Goal: Transaction & Acquisition: Purchase product/service

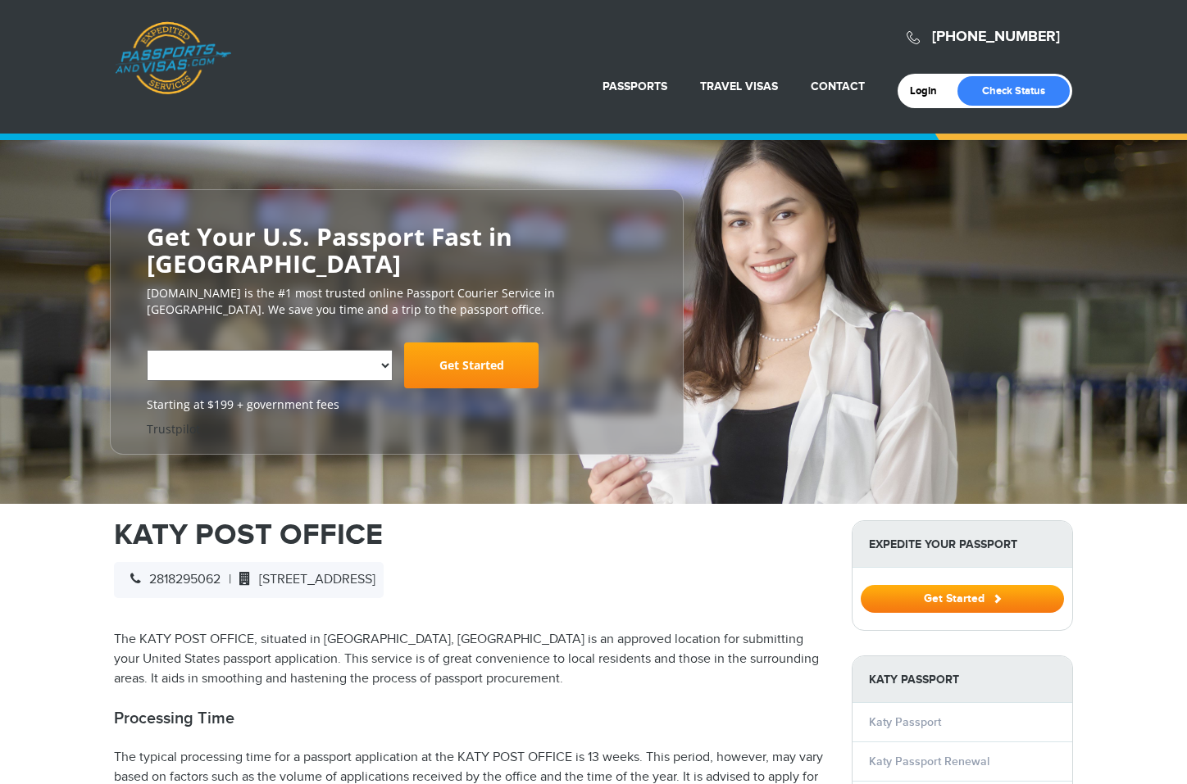
select select "**********"
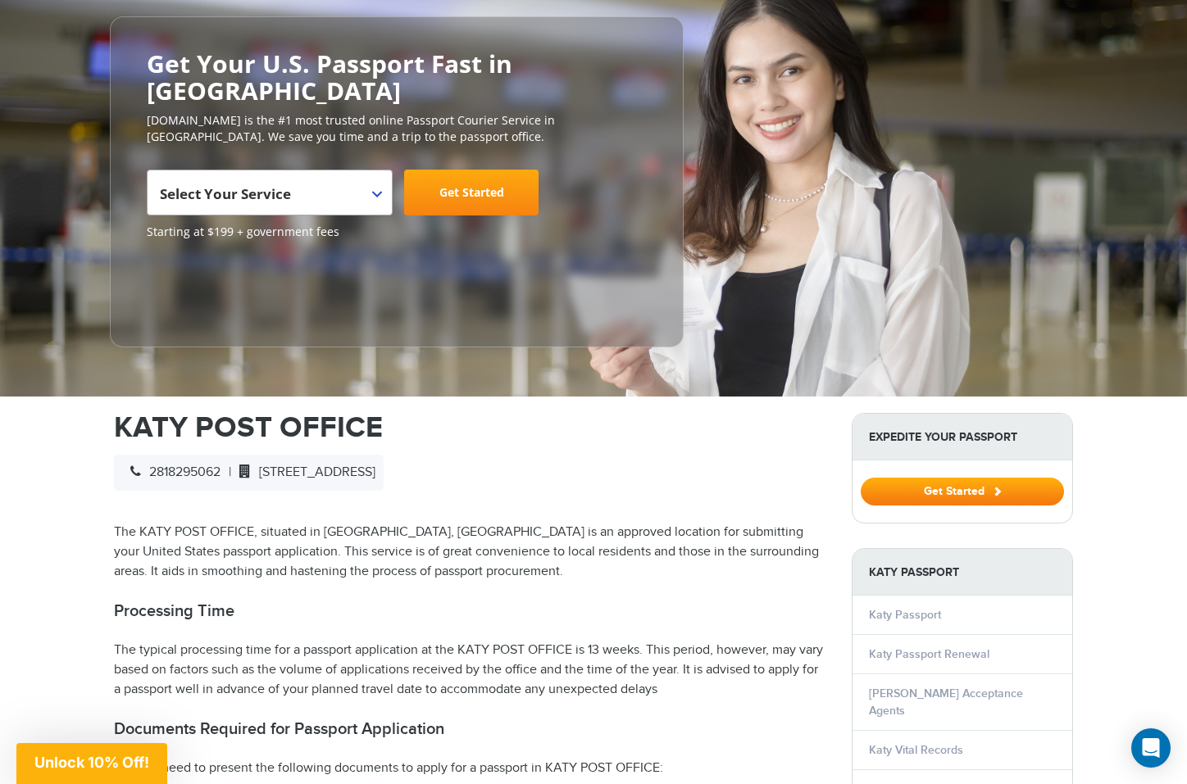
scroll to position [174, 0]
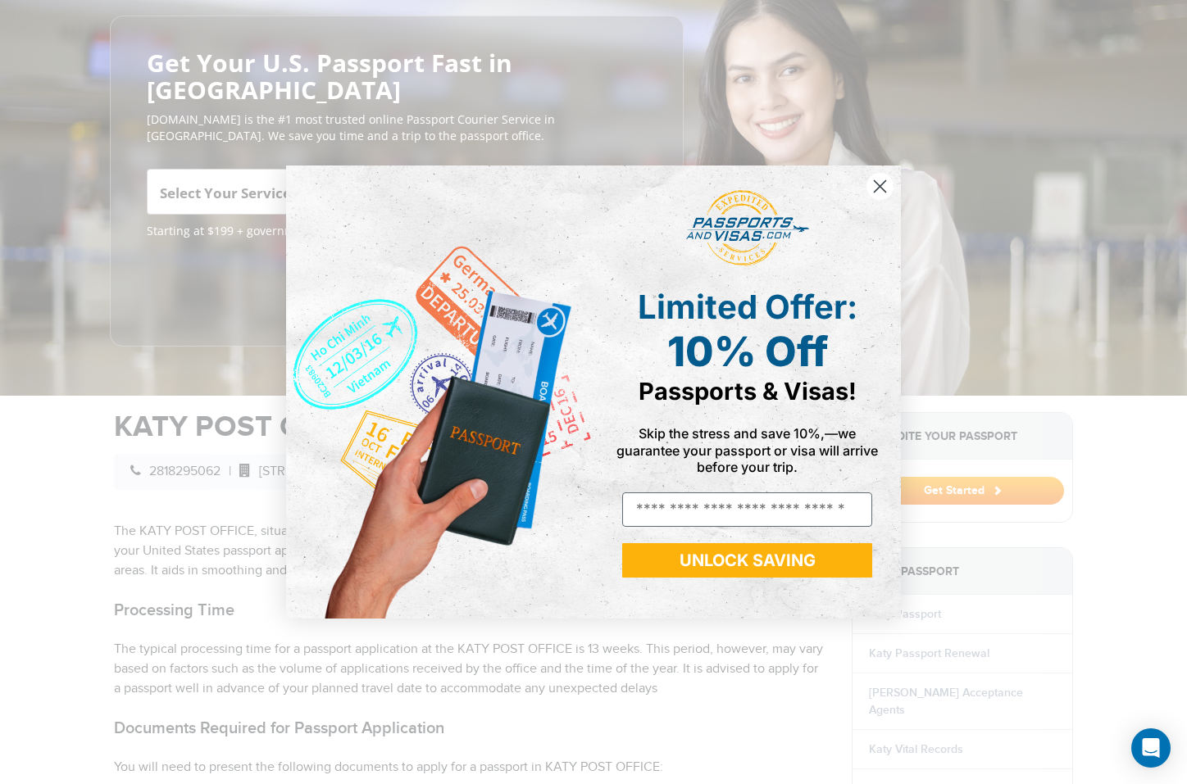
click at [375, 161] on div "Close dialog Limited Offer: 10% Off Passports & Visas! Skip the stress and save…" at bounding box center [593, 392] width 647 height 486
click at [881, 182] on circle "Close dialog" at bounding box center [879, 186] width 27 height 27
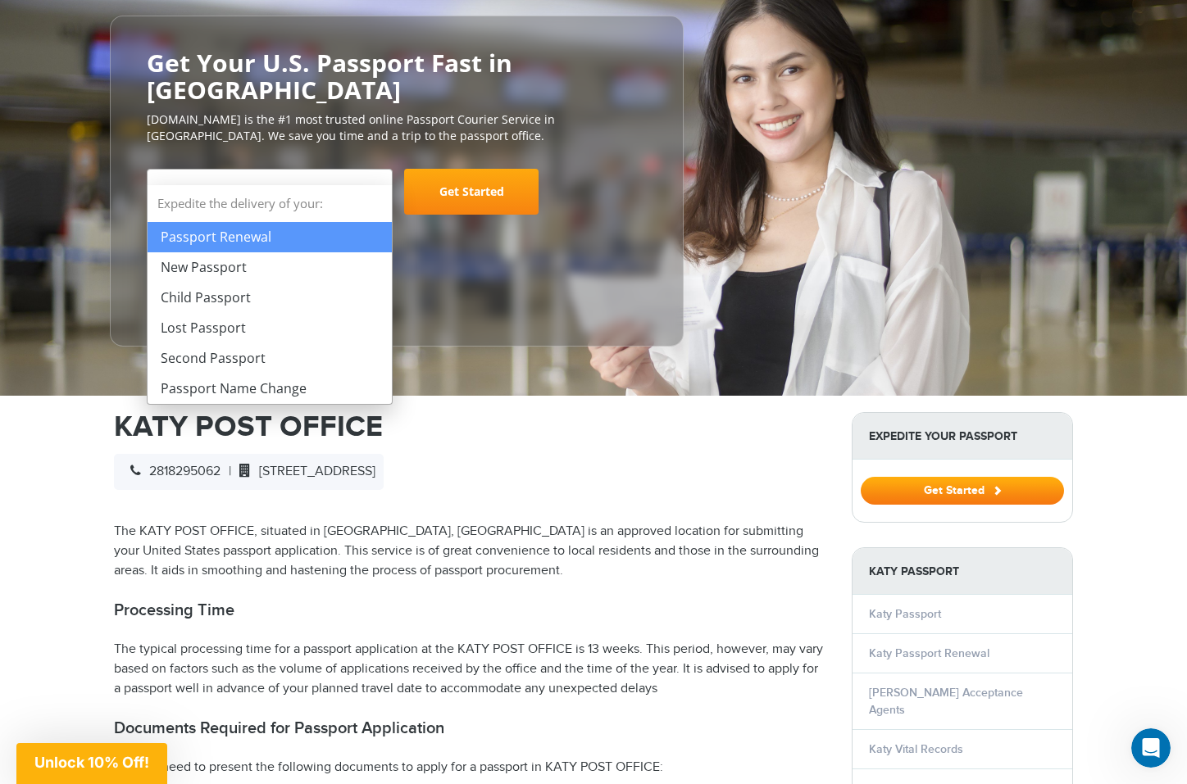
click at [376, 190] on b at bounding box center [377, 193] width 10 height 7
select select "**********"
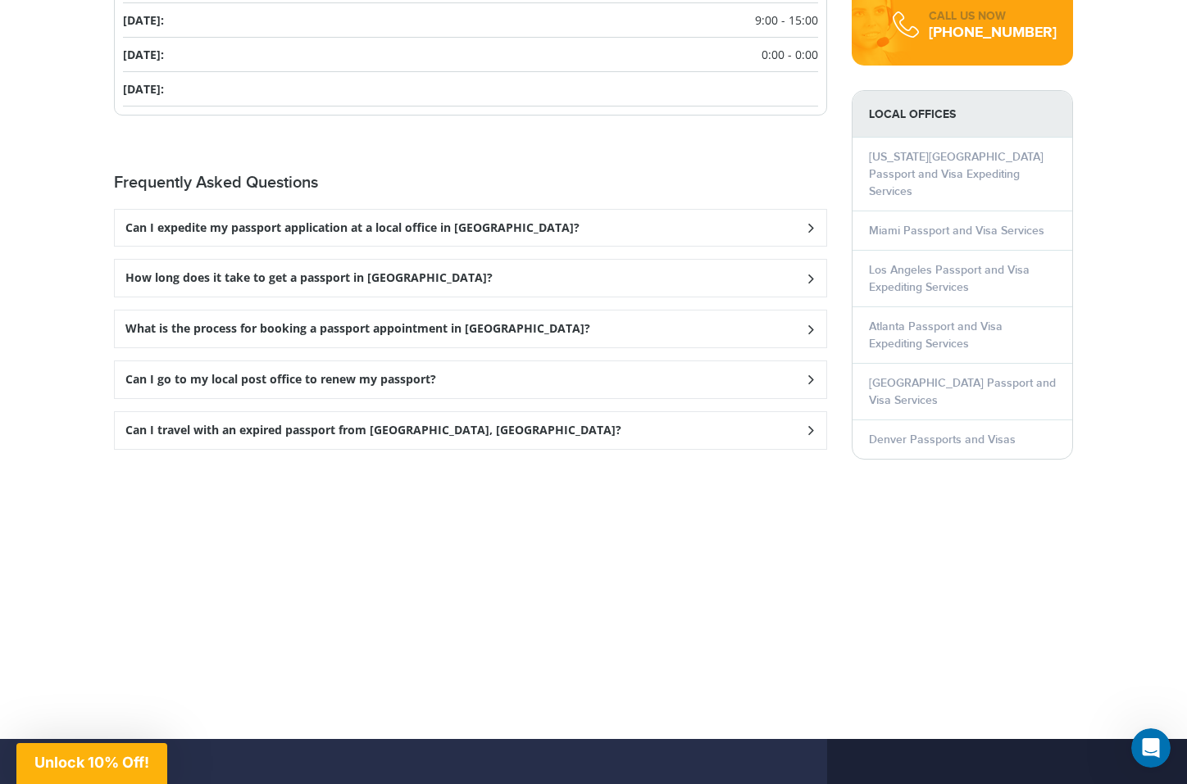
scroll to position [2136, 0]
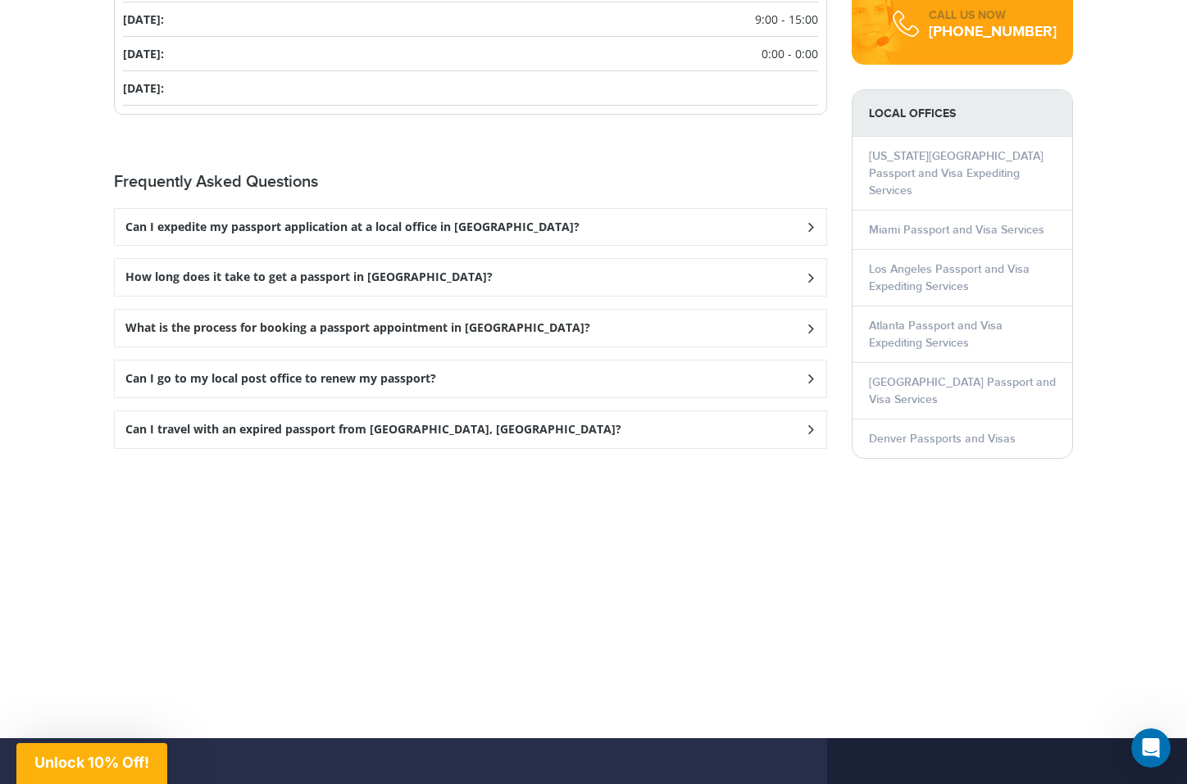
click at [810, 272] on icon at bounding box center [810, 277] width 16 height 11
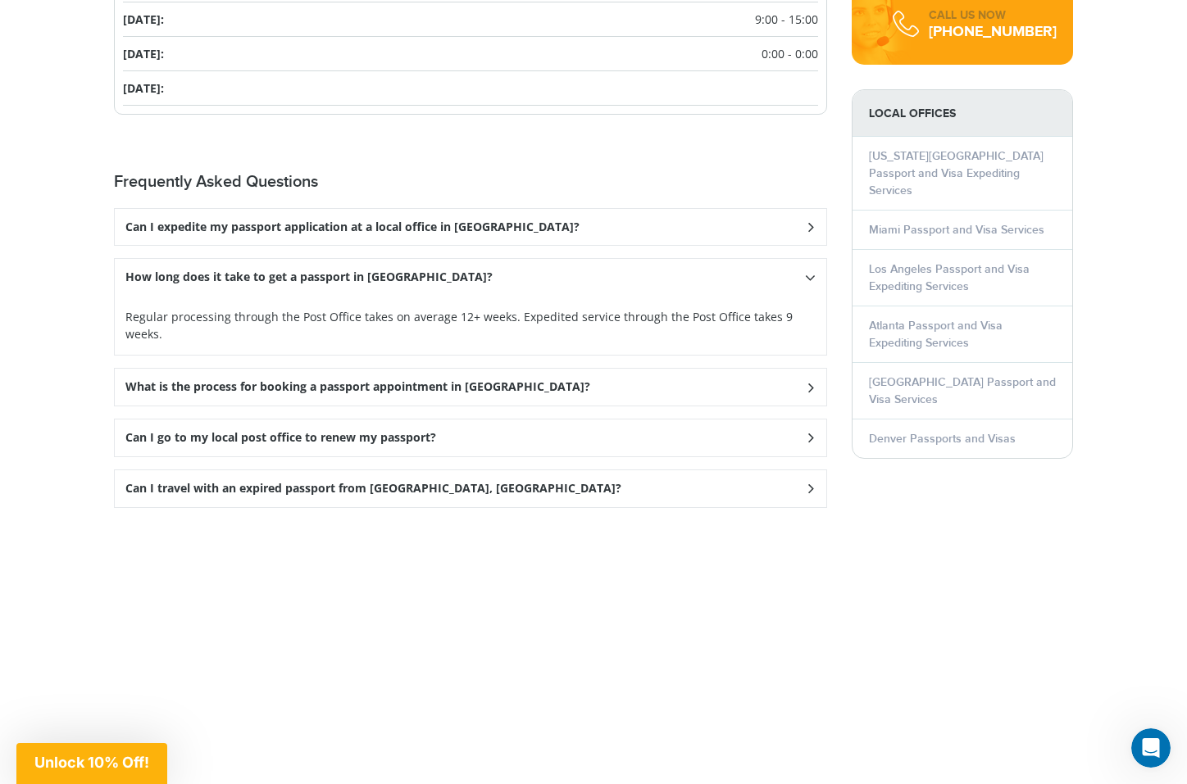
click at [810, 270] on icon at bounding box center [810, 278] width 11 height 16
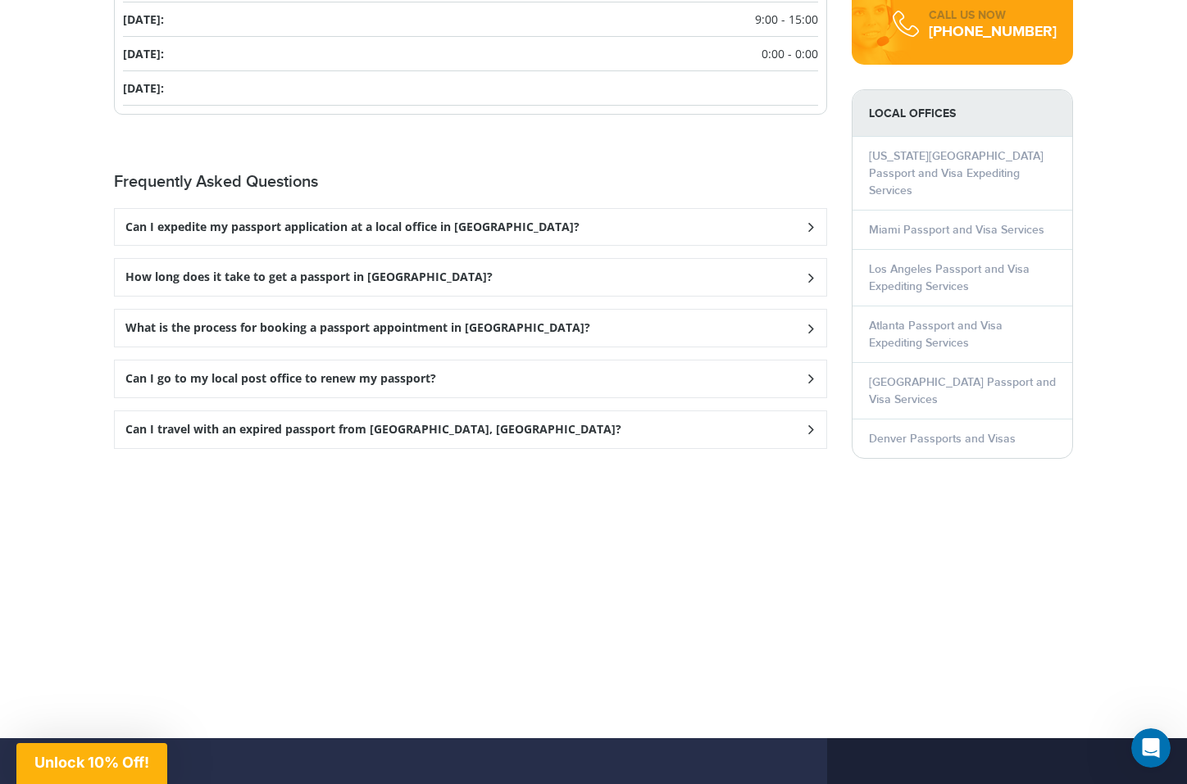
click at [810, 323] on icon at bounding box center [810, 328] width 16 height 11
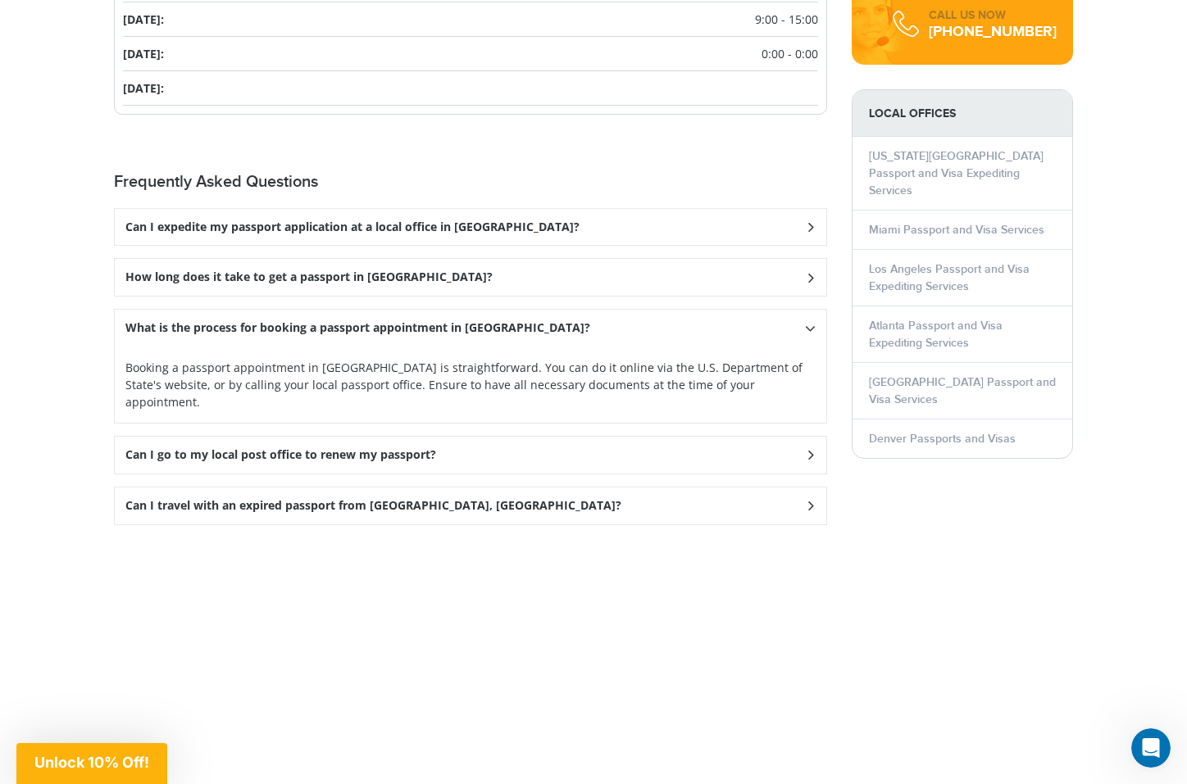
click at [810, 320] on icon at bounding box center [810, 328] width 11 height 16
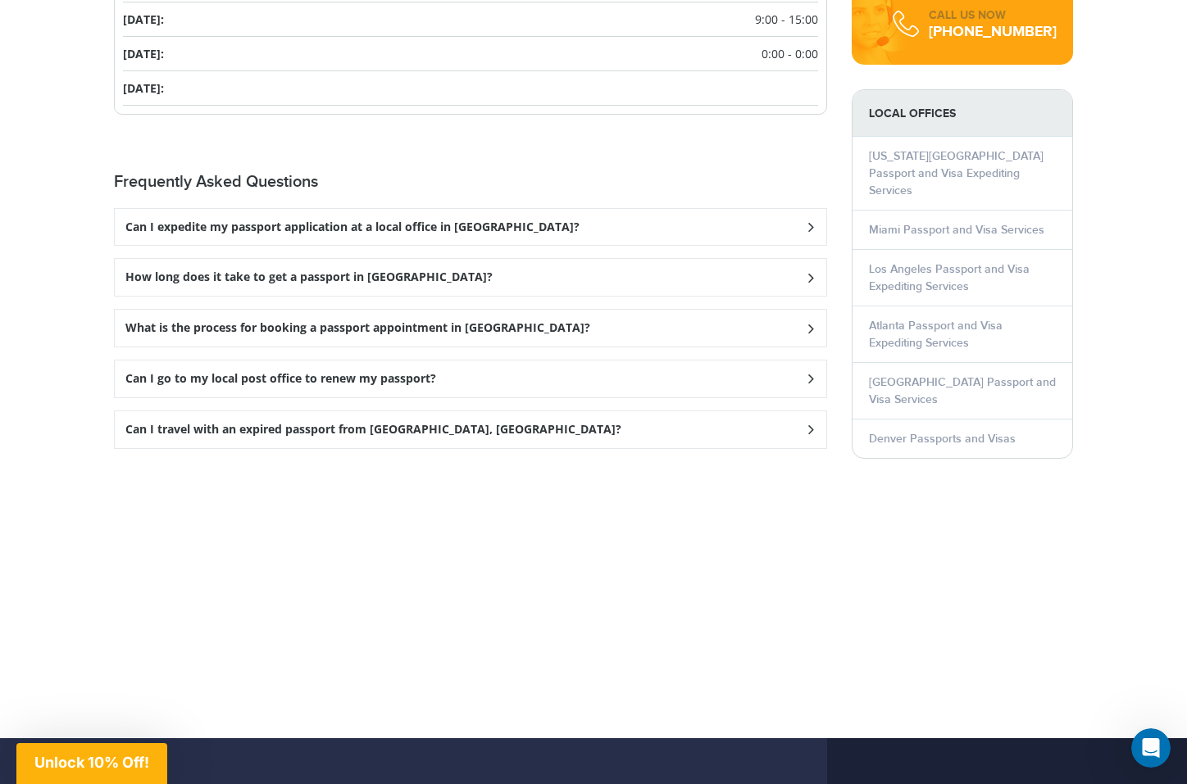
click at [812, 374] on icon at bounding box center [810, 379] width 16 height 11
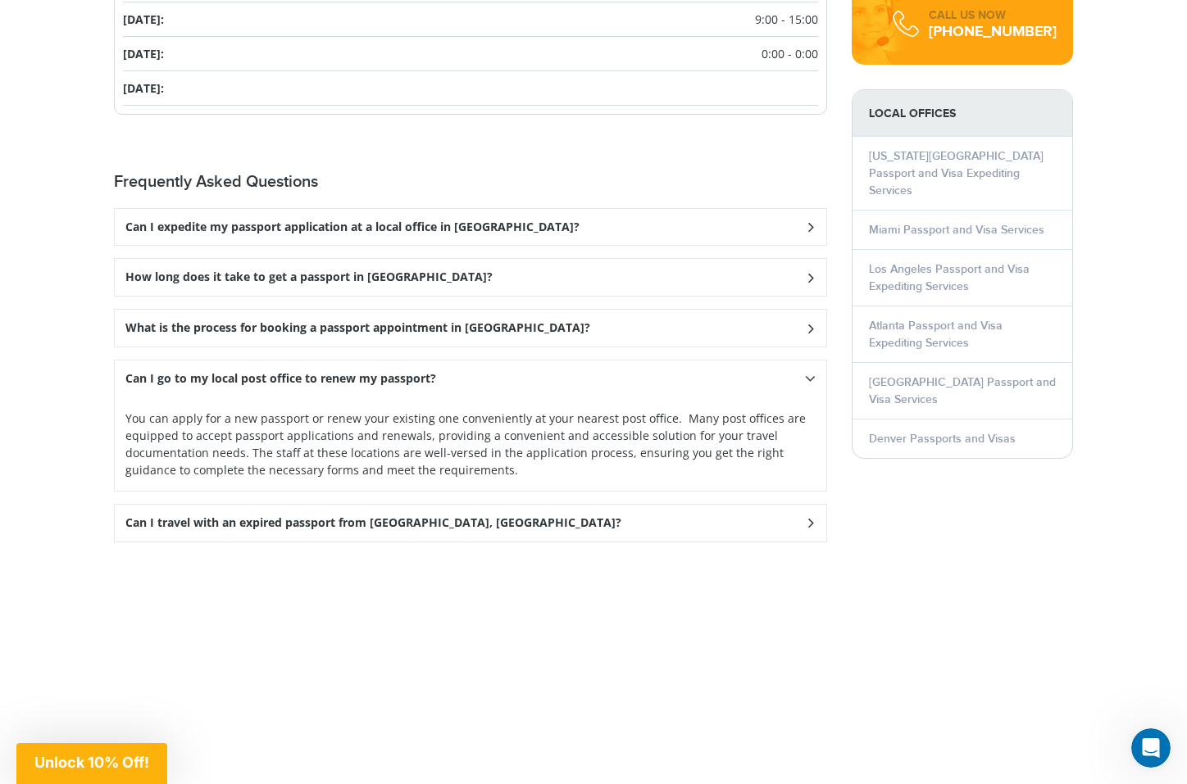
click at [813, 370] on icon at bounding box center [810, 378] width 11 height 16
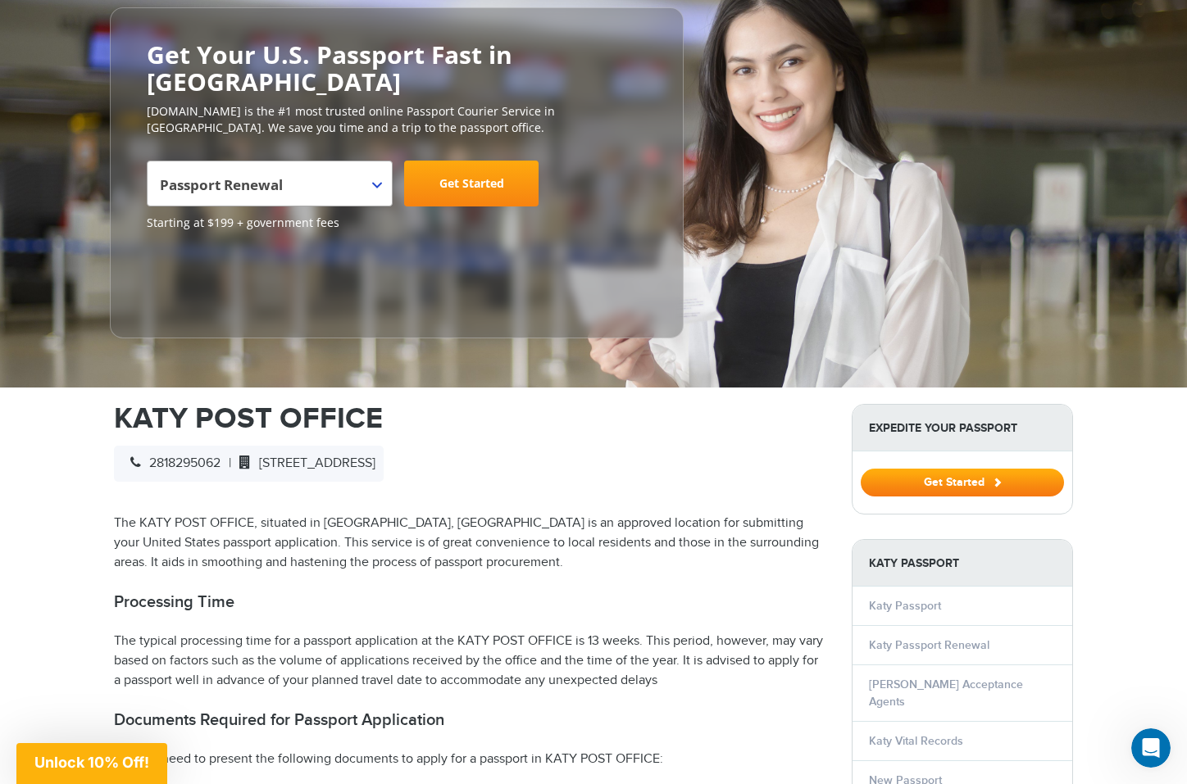
scroll to position [182, 0]
click at [475, 161] on link "Get Started" at bounding box center [471, 184] width 134 height 46
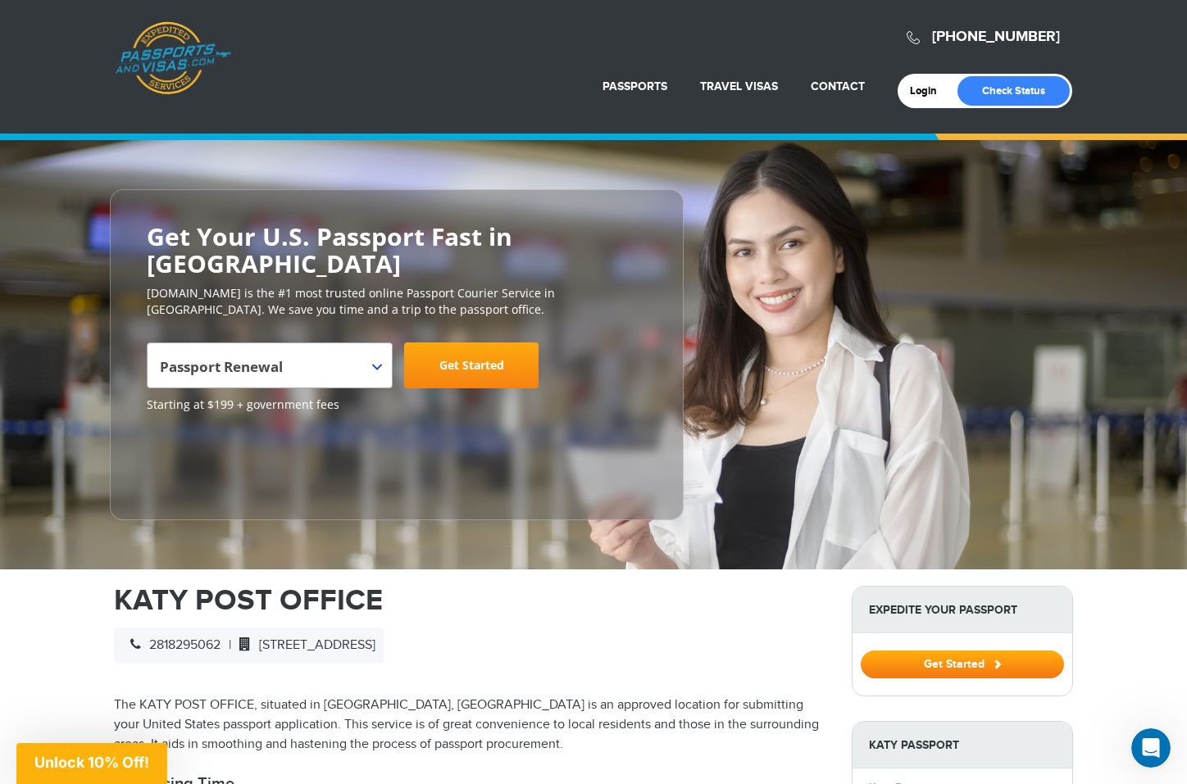
scroll to position [0, 0]
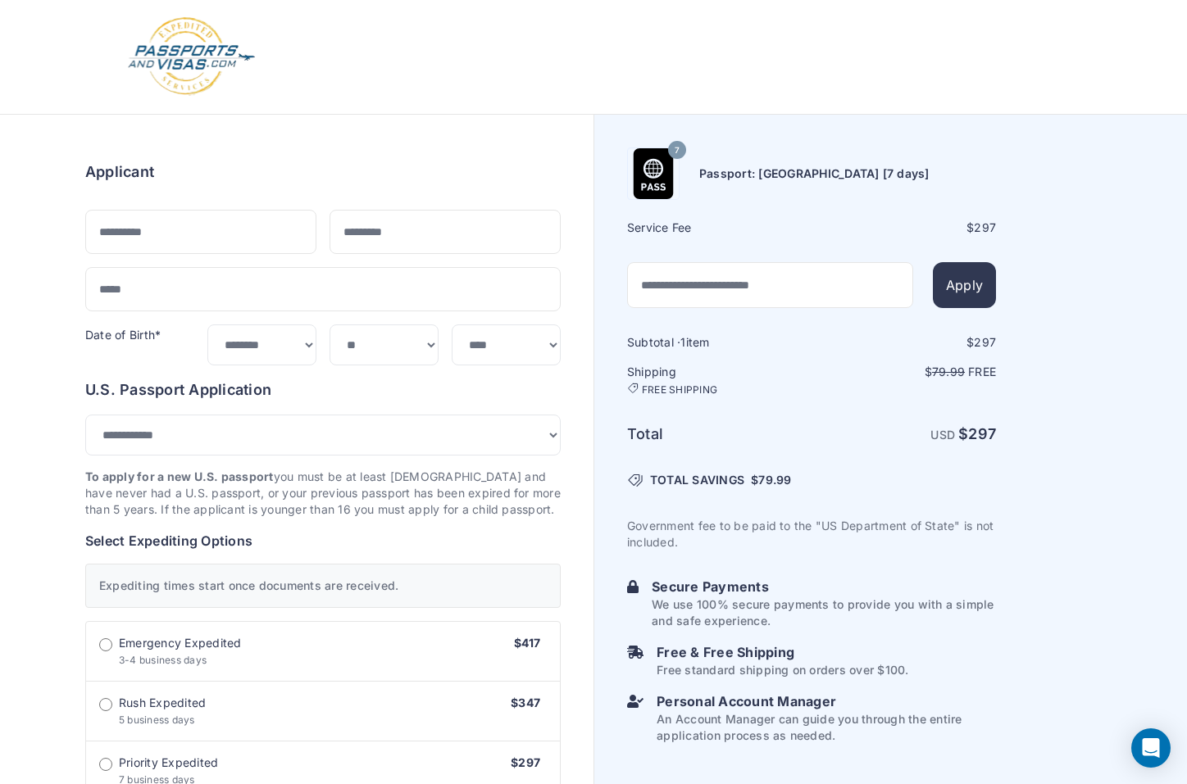
select select "***"
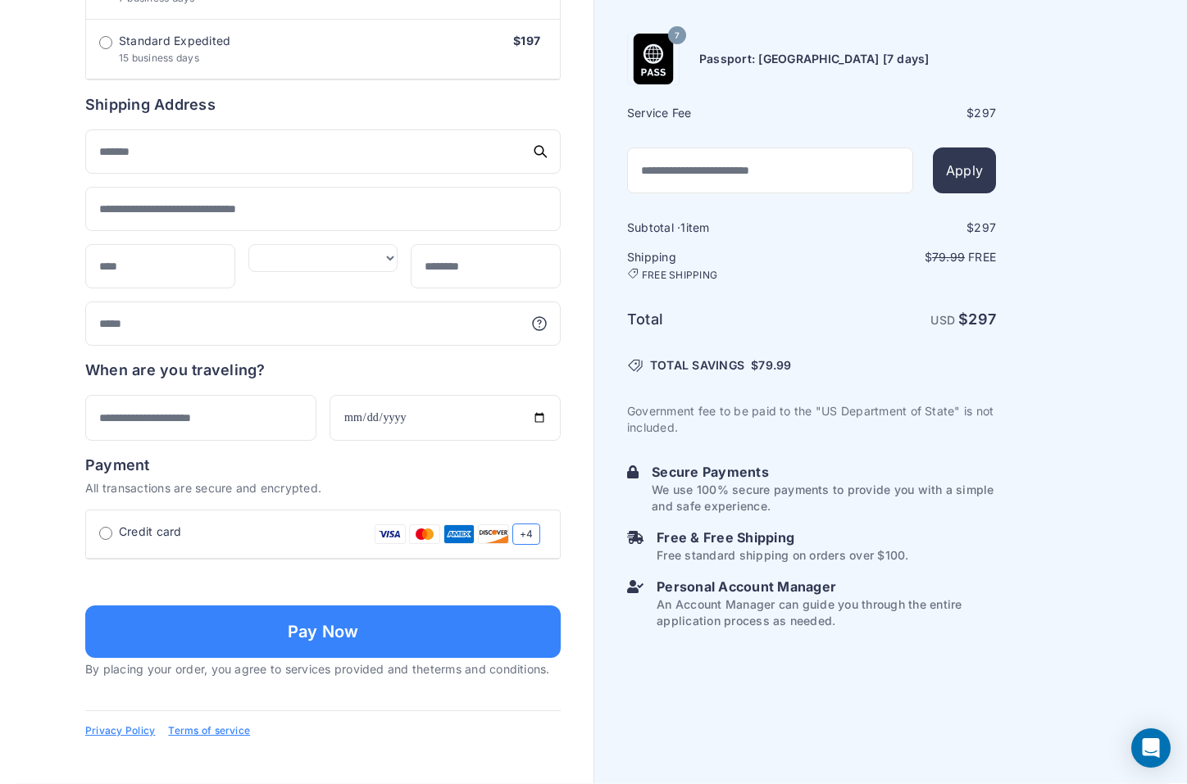
scroll to position [983, 0]
